Goal: Find specific page/section: Find specific page/section

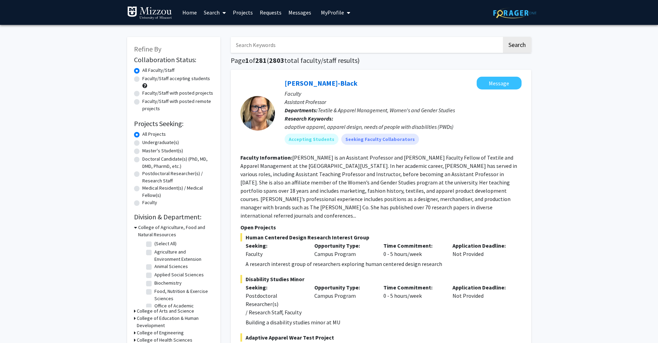
click at [398, 47] on input "Search Keywords" at bounding box center [366, 45] width 271 height 16
type input "l"
type input "[PERSON_NAME]"
click at [503, 37] on button "Search" at bounding box center [517, 45] width 28 height 16
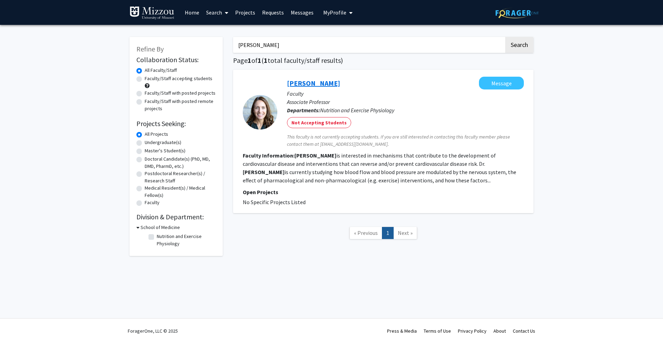
click at [332, 85] on link "[PERSON_NAME]" at bounding box center [313, 83] width 53 height 9
